Goal: Use online tool/utility

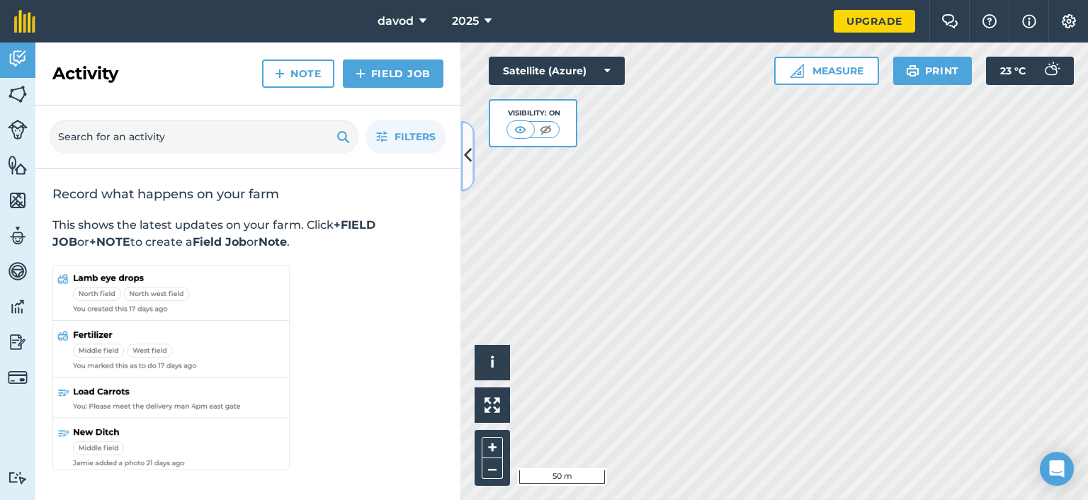
click at [468, 157] on icon at bounding box center [468, 156] width 8 height 25
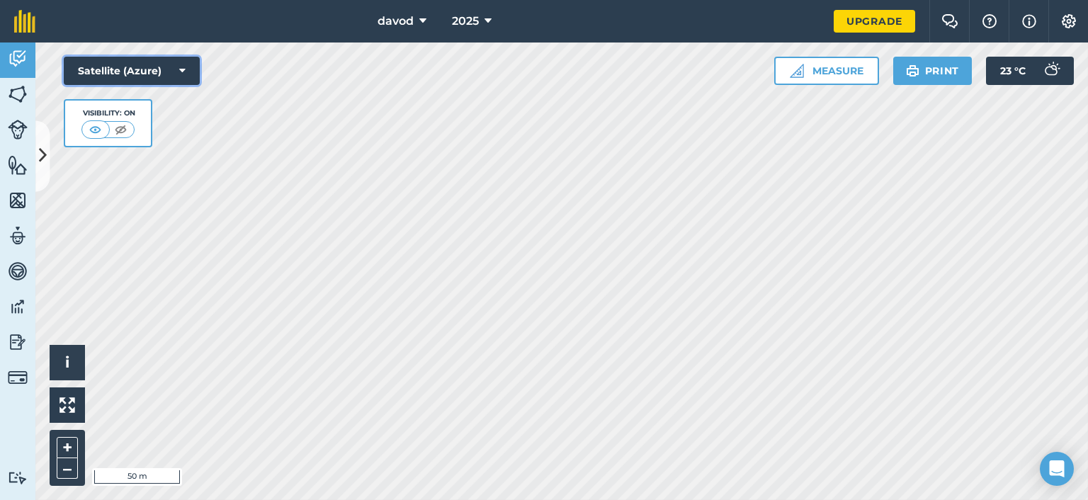
click at [140, 68] on button "Satellite (Azure)" at bounding box center [132, 71] width 136 height 28
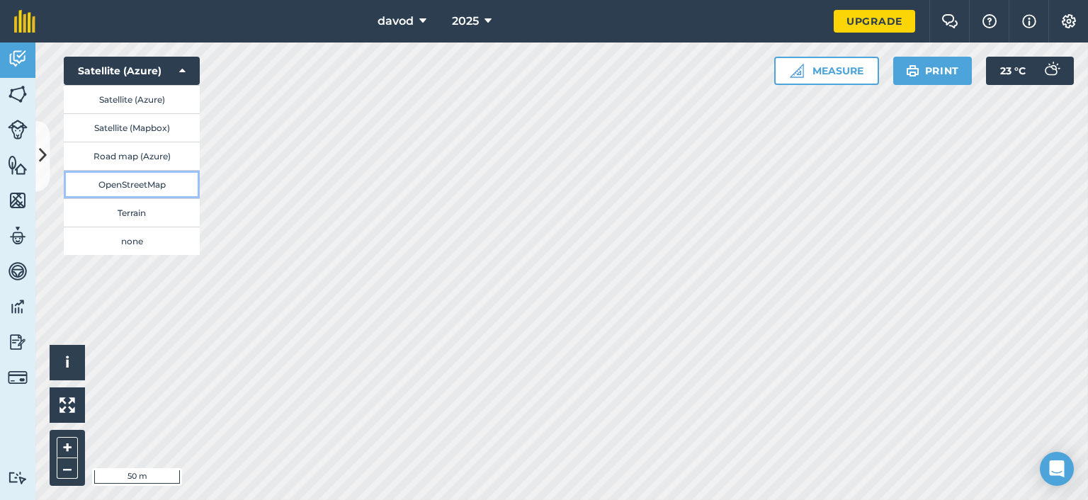
click at [124, 184] on button "OpenStreetMap" at bounding box center [132, 184] width 136 height 28
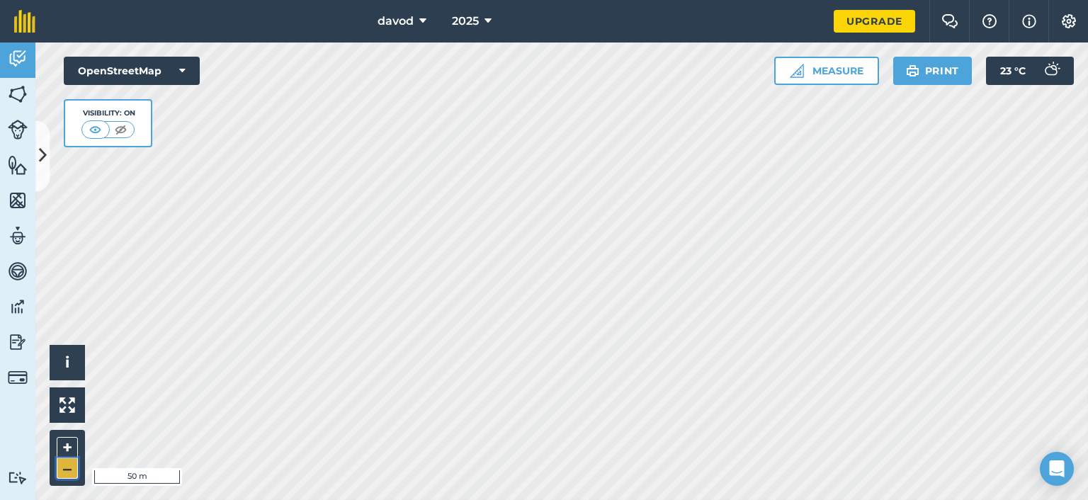
click at [69, 469] on button "–" at bounding box center [67, 468] width 21 height 21
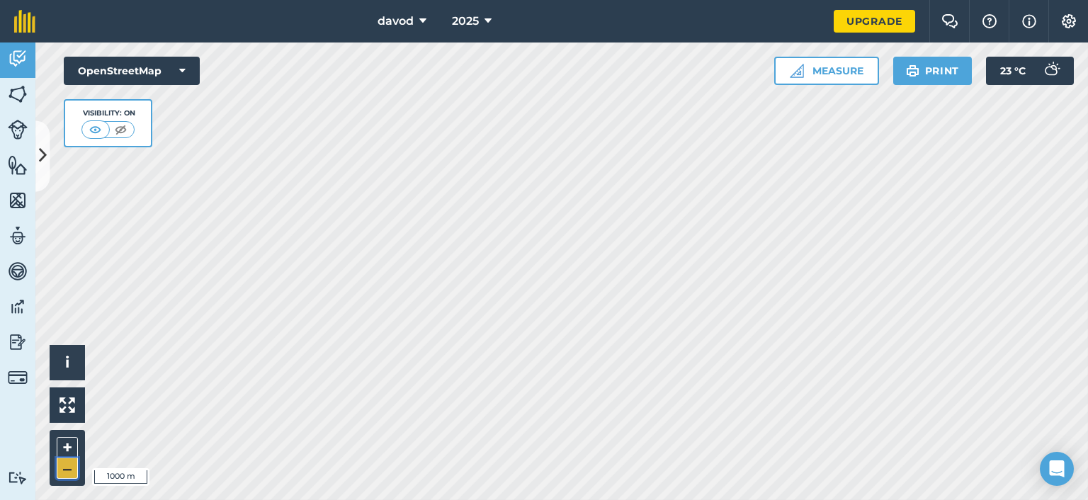
click at [69, 469] on button "–" at bounding box center [67, 468] width 21 height 21
click at [171, 79] on button "OpenStreetMap" at bounding box center [132, 71] width 136 height 28
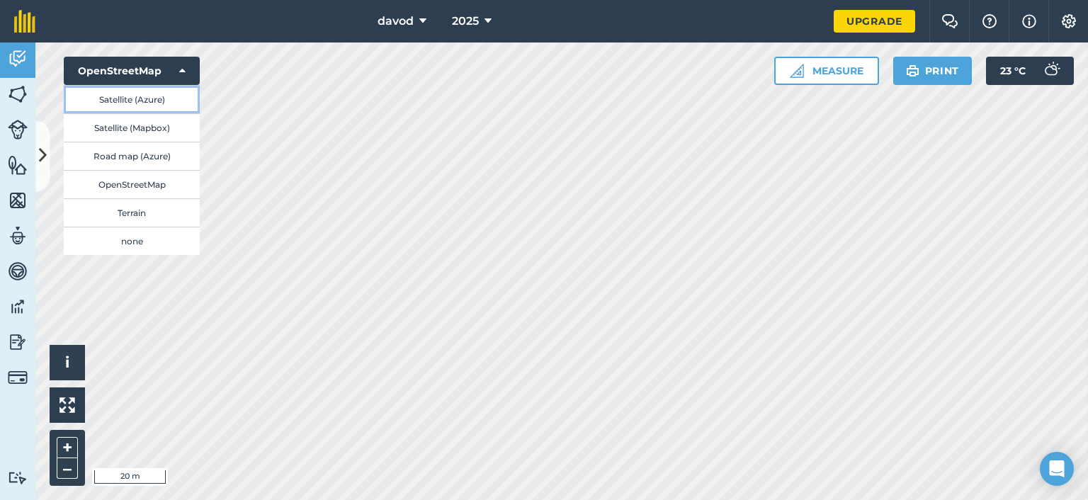
click at [154, 94] on button "Satellite (Azure)" at bounding box center [132, 99] width 136 height 28
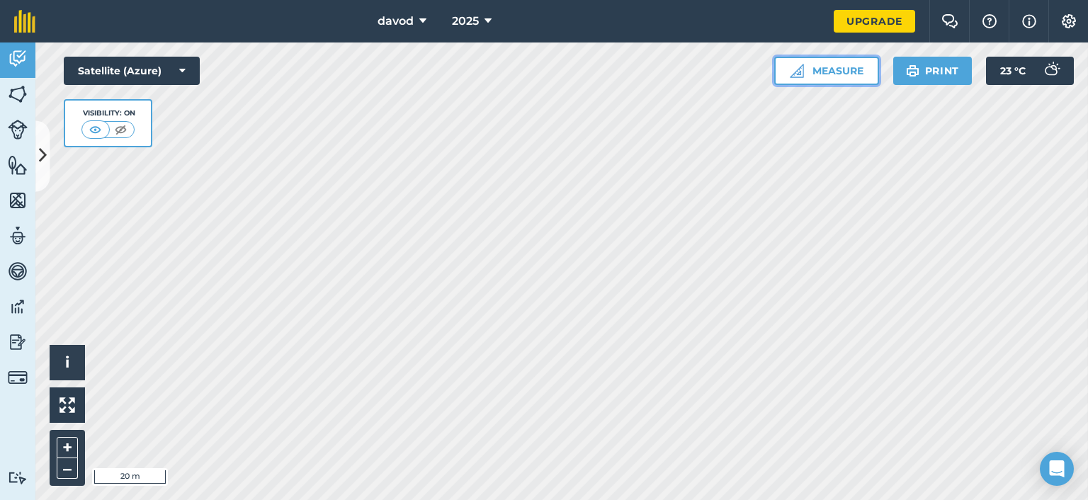
click at [824, 74] on button "Measure" at bounding box center [826, 71] width 105 height 28
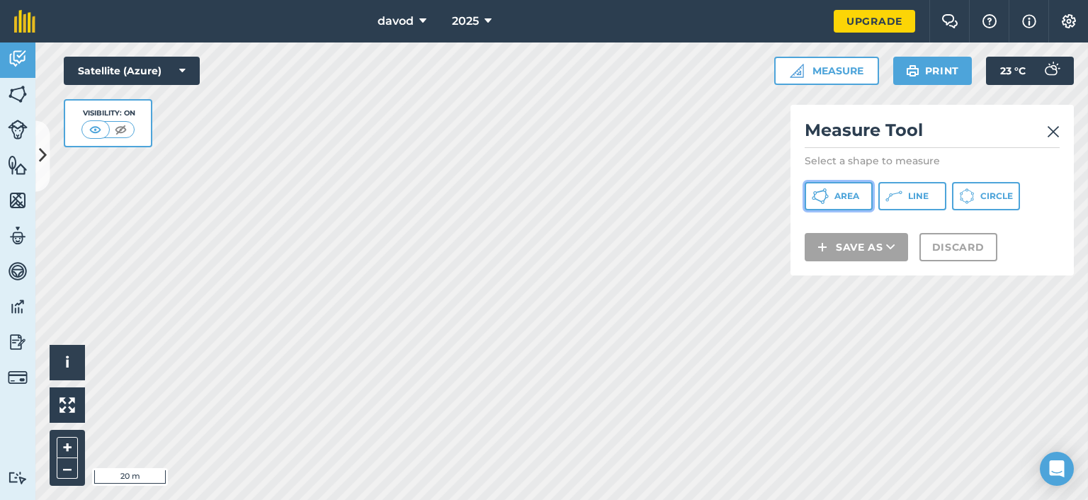
click at [854, 191] on span "Area" at bounding box center [847, 196] width 25 height 11
